Goal: Navigation & Orientation: Find specific page/section

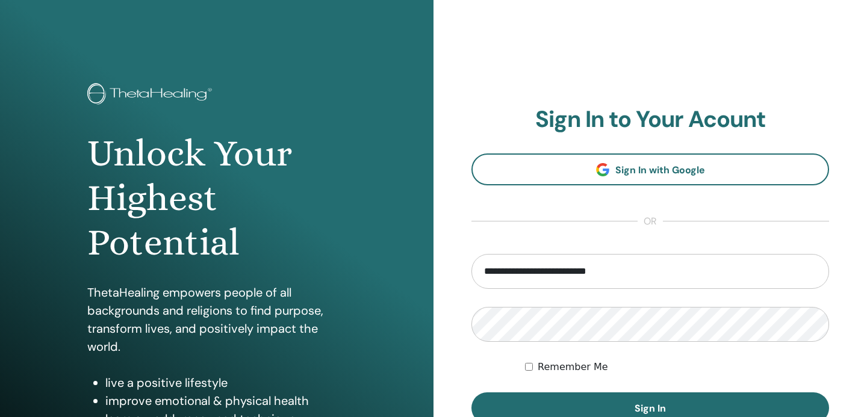
type input "**********"
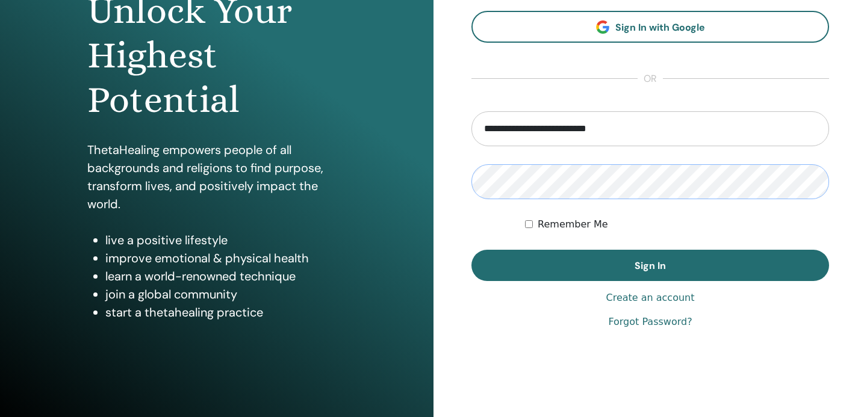
scroll to position [161, 0]
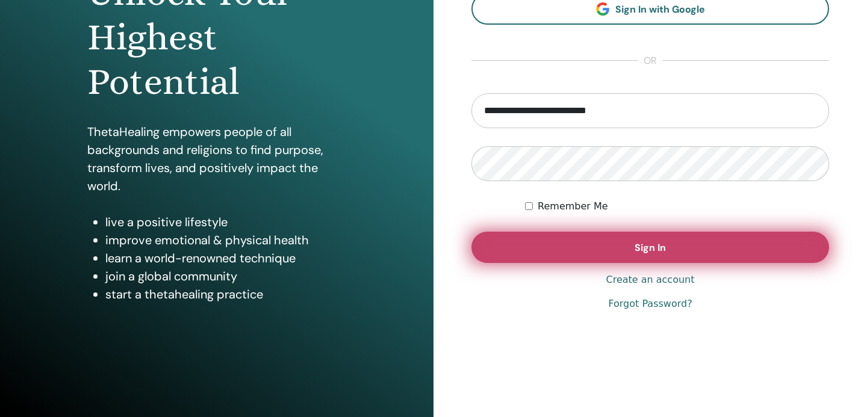
click at [617, 243] on button "Sign In" at bounding box center [649, 247] width 357 height 31
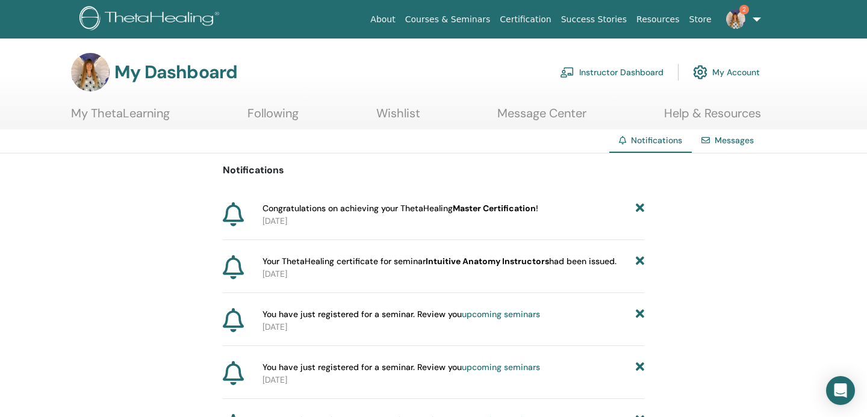
click at [144, 115] on link "My ThetaLearning" at bounding box center [120, 117] width 99 height 23
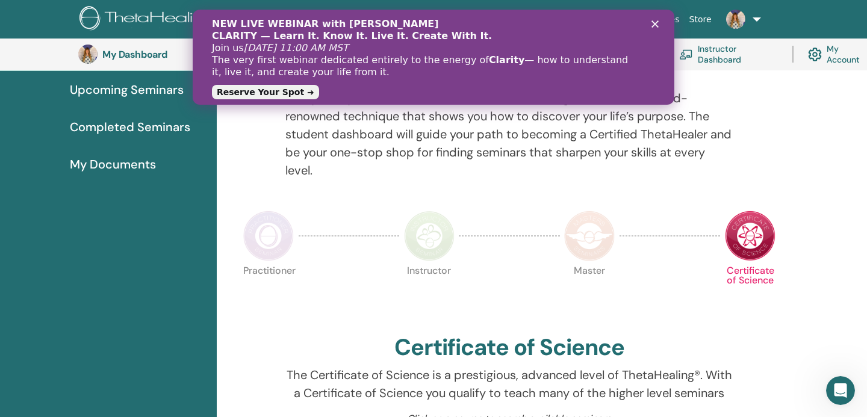
click at [655, 24] on polygon "Chiudi" at bounding box center [654, 23] width 7 height 7
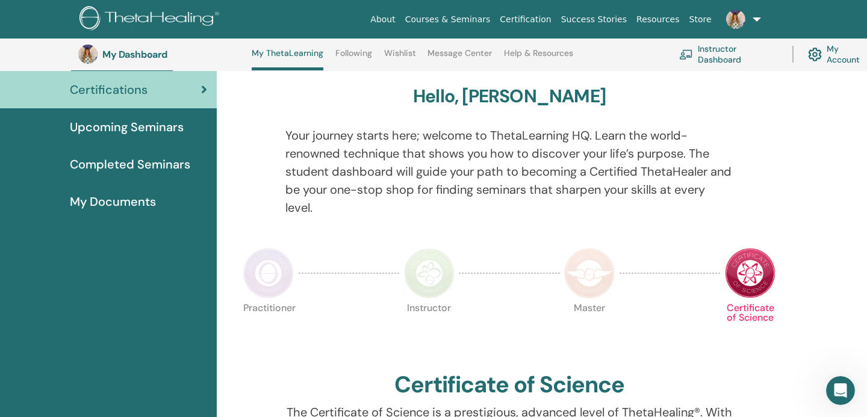
scroll to position [96, 0]
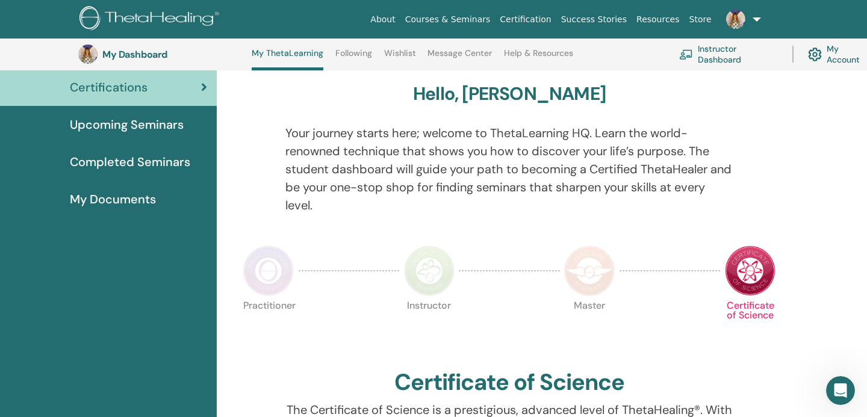
click at [129, 160] on span "Completed Seminars" at bounding box center [130, 162] width 120 height 18
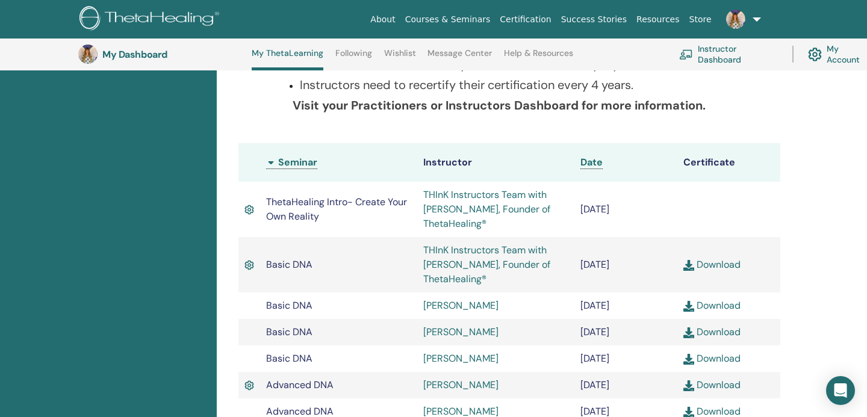
scroll to position [265, 0]
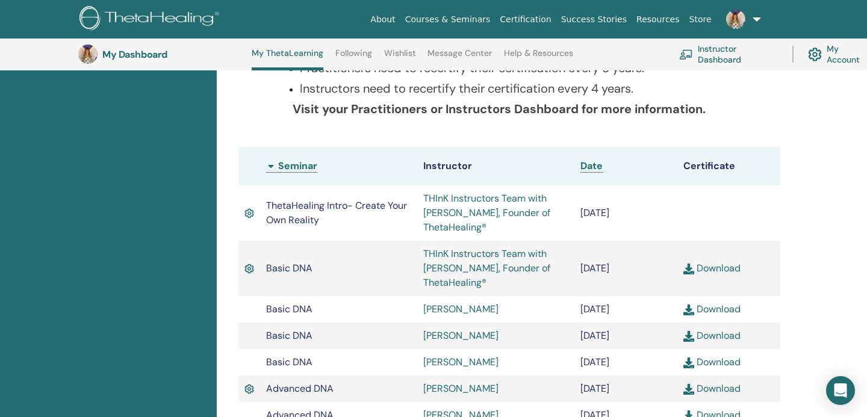
click at [557, 54] on link "Help & Resources" at bounding box center [538, 57] width 69 height 19
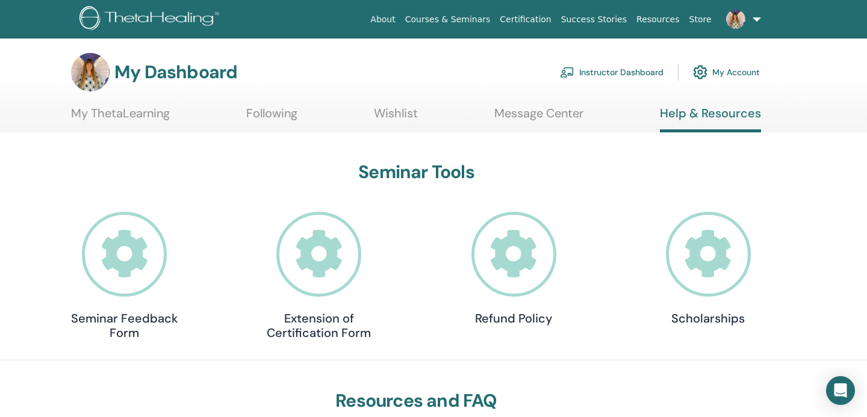
click at [273, 114] on link "Following" at bounding box center [271, 117] width 51 height 23
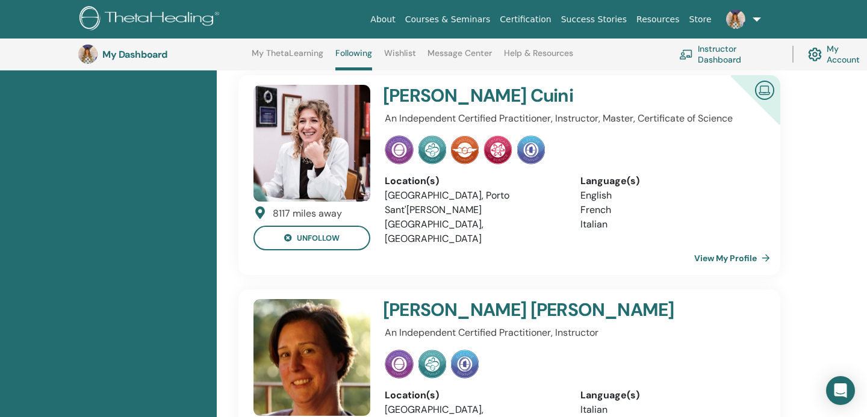
scroll to position [578, 0]
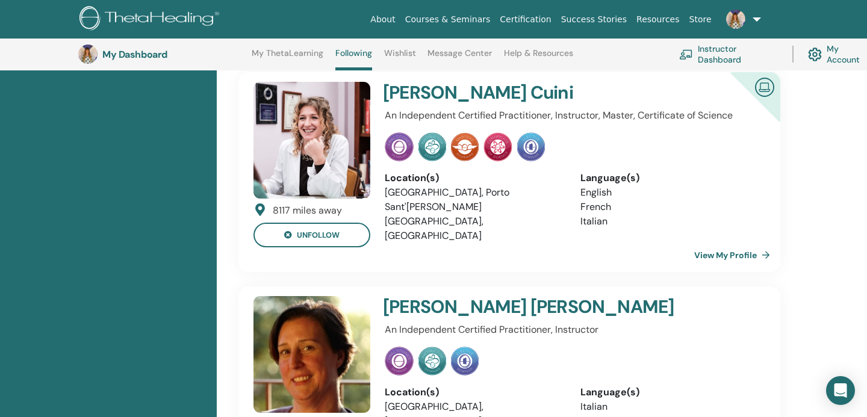
click at [399, 347] on img at bounding box center [399, 361] width 29 height 29
click at [435, 347] on img at bounding box center [432, 361] width 28 height 29
click at [464, 347] on img at bounding box center [465, 361] width 28 height 29
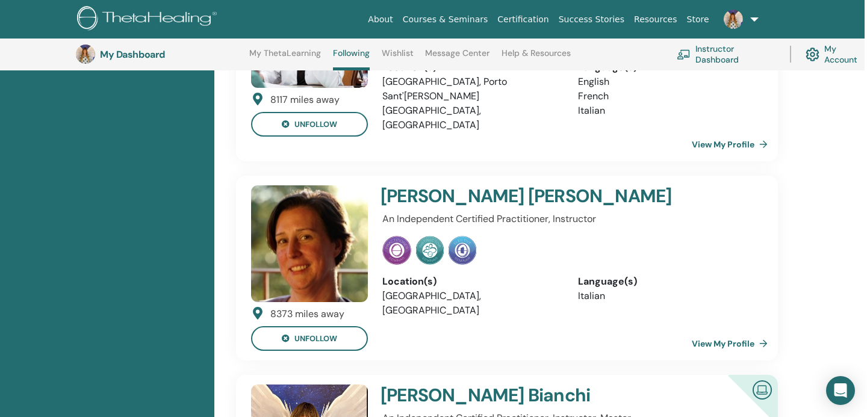
scroll to position [707, 2]
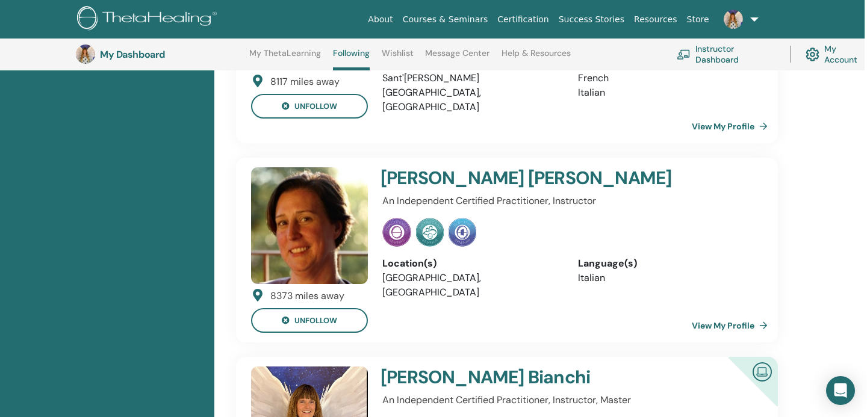
click at [740, 314] on link "View My Profile" at bounding box center [731, 326] width 81 height 24
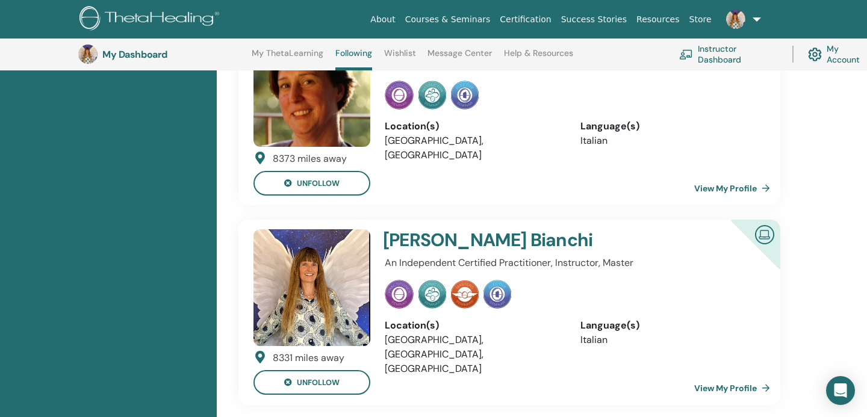
scroll to position [850, 0]
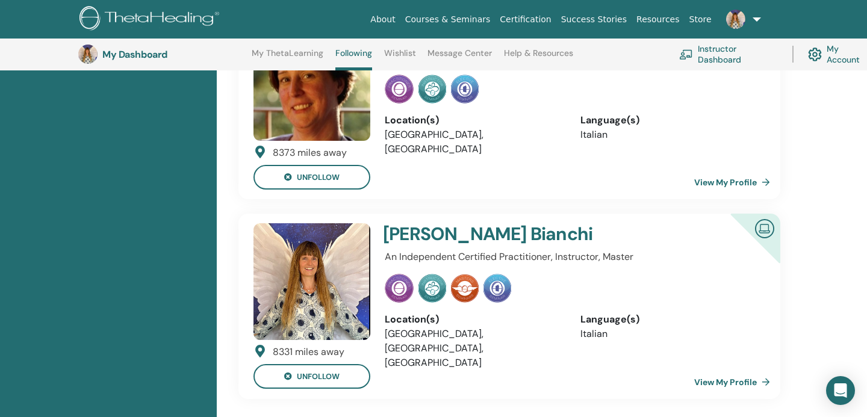
click at [740, 370] on link "View My Profile" at bounding box center [734, 382] width 81 height 24
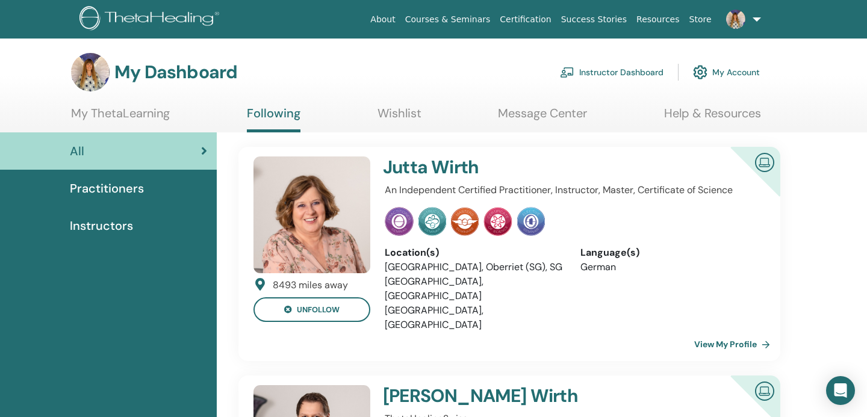
click at [406, 114] on link "Wishlist" at bounding box center [399, 117] width 44 height 23
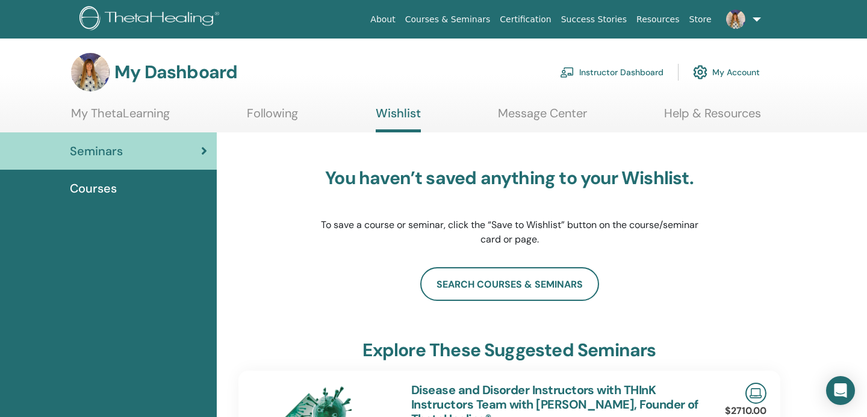
click at [535, 117] on link "Message Center" at bounding box center [542, 117] width 89 height 23
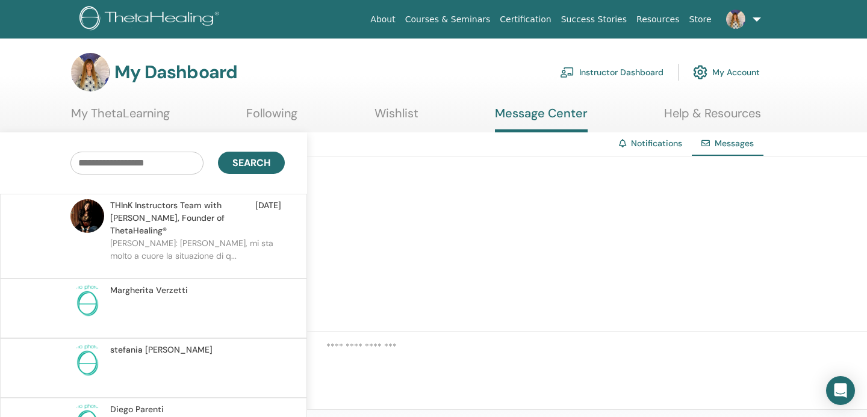
click at [661, 143] on link "Notifications" at bounding box center [656, 143] width 51 height 11
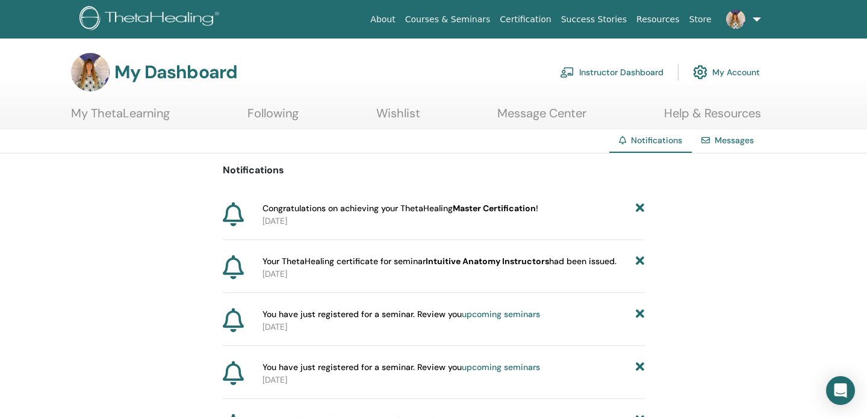
click at [529, 113] on link "Message Center" at bounding box center [541, 117] width 89 height 23
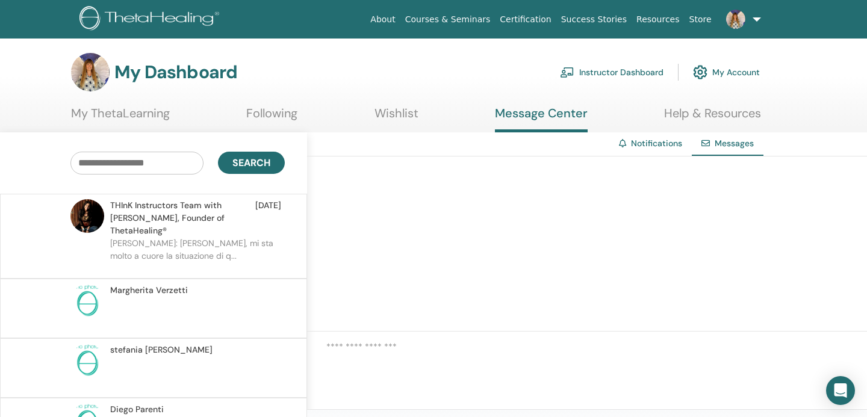
click at [755, 16] on link at bounding box center [740, 19] width 49 height 39
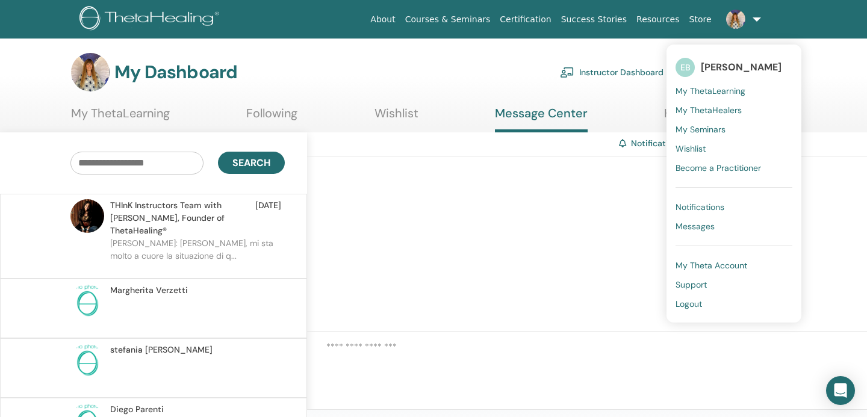
click at [691, 304] on span "Logout" at bounding box center [688, 303] width 26 height 11
